Goal: Obtain resource: Obtain resource

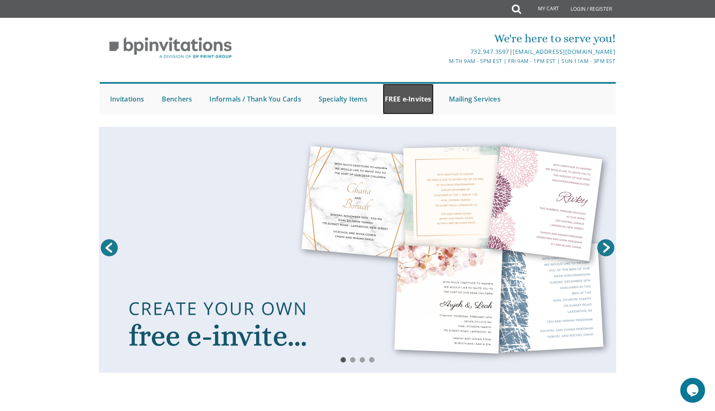
click at [409, 98] on link "FREE e-Invites" at bounding box center [408, 99] width 51 height 31
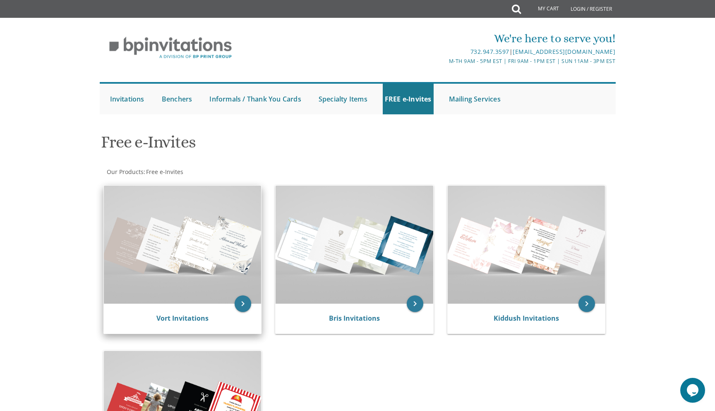
click at [219, 246] on img at bounding box center [183, 244] width 158 height 118
click at [231, 275] on img at bounding box center [183, 244] width 158 height 118
click at [241, 307] on icon "keyboard_arrow_right" at bounding box center [243, 303] width 17 height 17
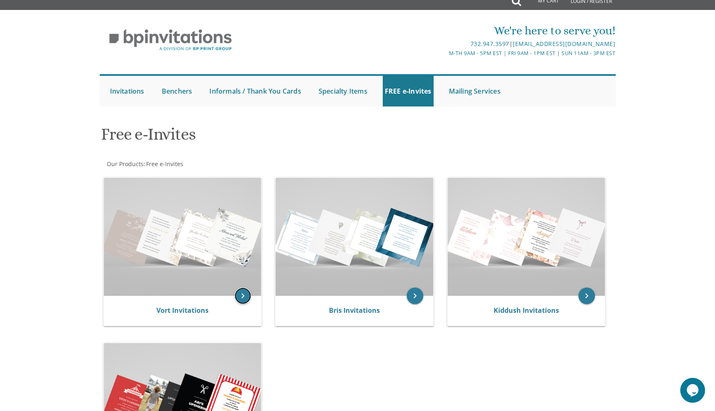
scroll to position [10, 0]
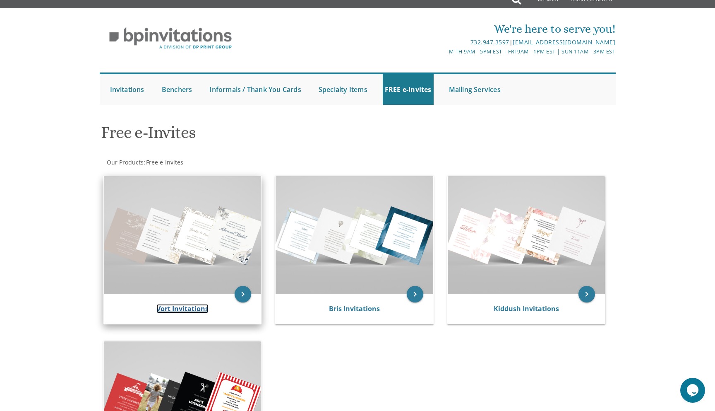
click at [195, 309] on link "Vort Invitations" at bounding box center [183, 308] width 52 height 9
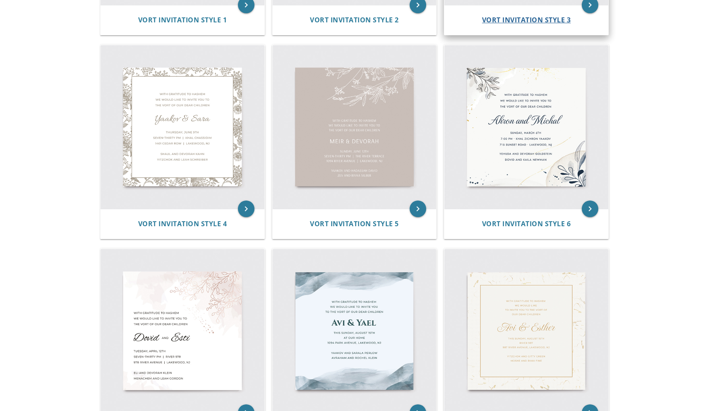
scroll to position [325, 0]
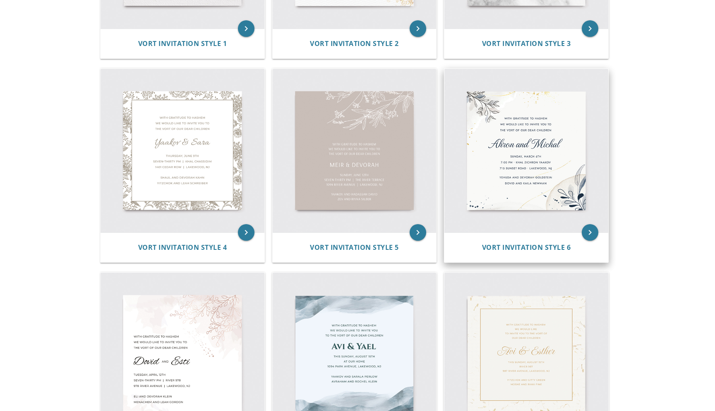
click at [503, 134] on img at bounding box center [527, 151] width 164 height 164
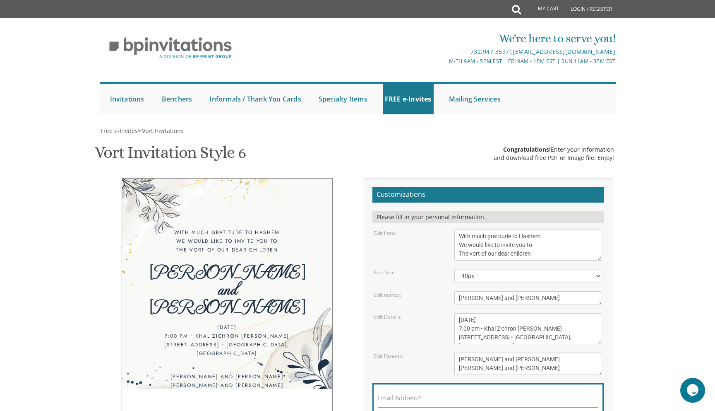
click at [265, 276] on div "[PERSON_NAME] and [PERSON_NAME]" at bounding box center [227, 288] width 177 height 52
drag, startPoint x: 460, startPoint y: 234, endPoint x: 577, endPoint y: 252, distance: 118.2
click at [577, 252] on textarea "With much gratitude to Hashem We would like to invite you to The vort of our de…" at bounding box center [529, 244] width 148 height 31
drag, startPoint x: 559, startPoint y: 338, endPoint x: 453, endPoint y: 318, distance: 107.9
click at [453, 318] on div "[DATE] 7:00 pm • Khal Zichron [PERSON_NAME] [STREET_ADDRESS] • [GEOGRAPHIC_DATA…" at bounding box center [528, 328] width 161 height 31
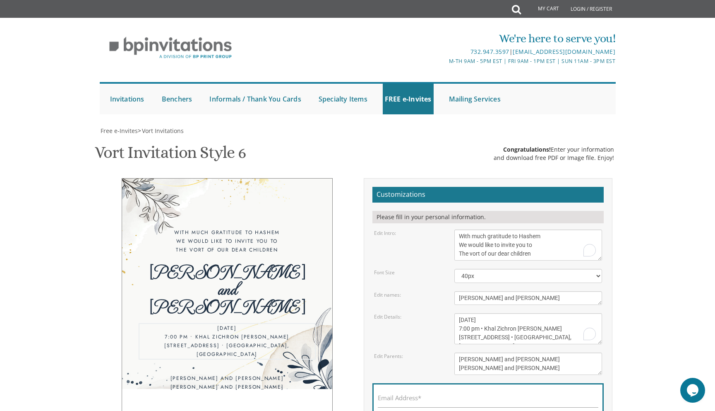
click at [348, 150] on div "Vort Invitation Style 6 SKU: vort6 Congratulations! Enter your information and …" at bounding box center [358, 153] width 526 height 33
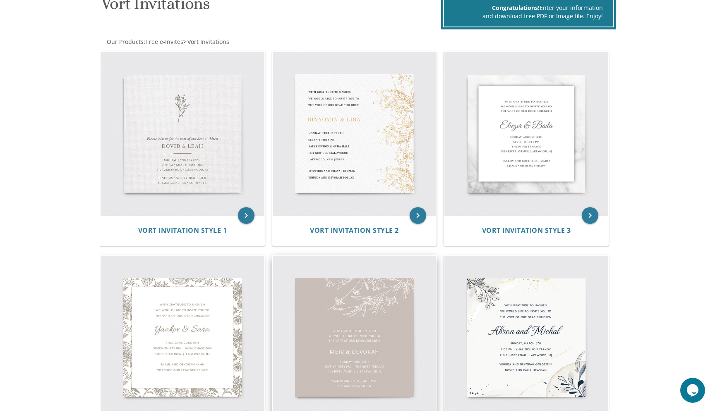
scroll to position [178, 0]
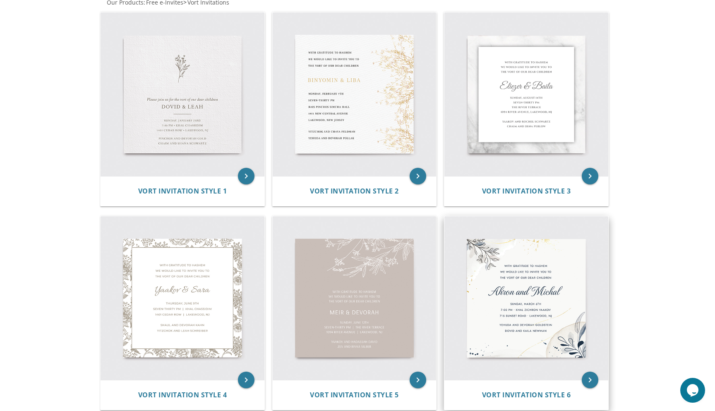
click at [513, 296] on img at bounding box center [527, 298] width 164 height 164
